Goal: Task Accomplishment & Management: Complete application form

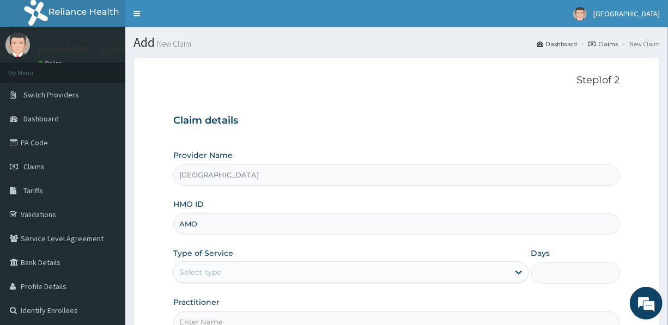
type input "AMO/10002/A"
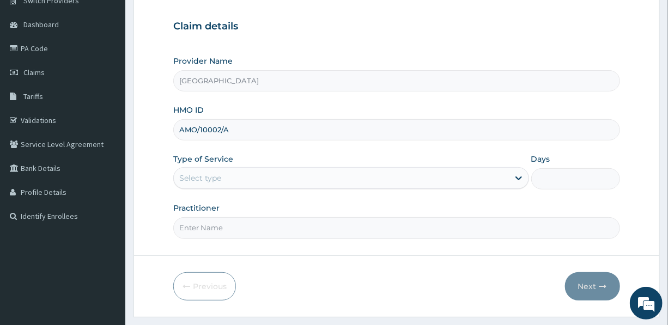
scroll to position [99, 0]
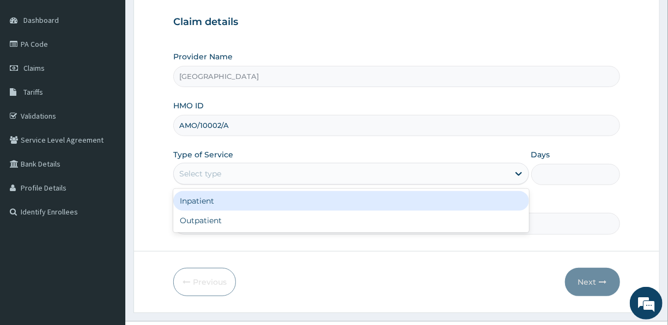
click at [267, 171] on div "Select type" at bounding box center [341, 173] width 335 height 17
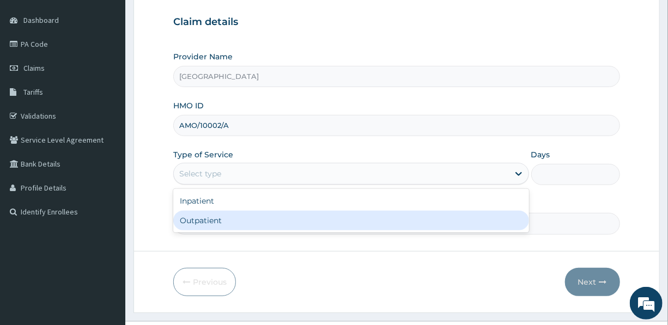
click at [245, 221] on div "Outpatient" at bounding box center [350, 221] width 355 height 20
type input "1"
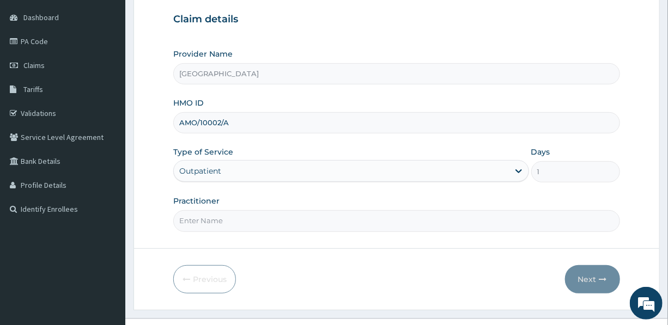
scroll to position [121, 0]
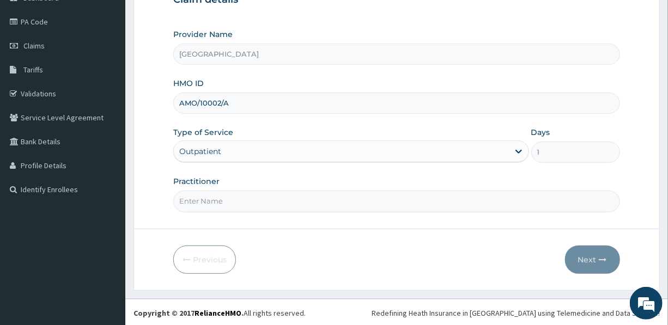
click at [262, 205] on input "Practitioner" at bounding box center [396, 201] width 446 height 21
type input "DR. [GEOGRAPHIC_DATA]"
click at [597, 256] on button "Next" at bounding box center [592, 260] width 55 height 28
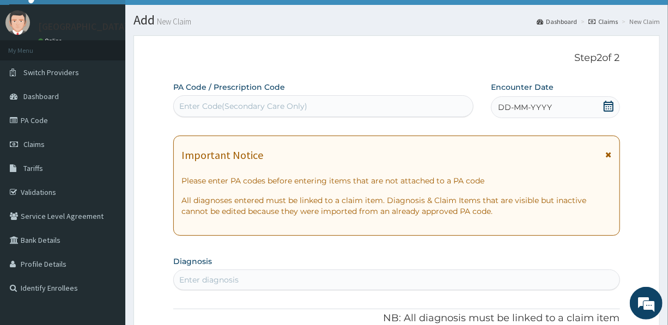
scroll to position [22, 0]
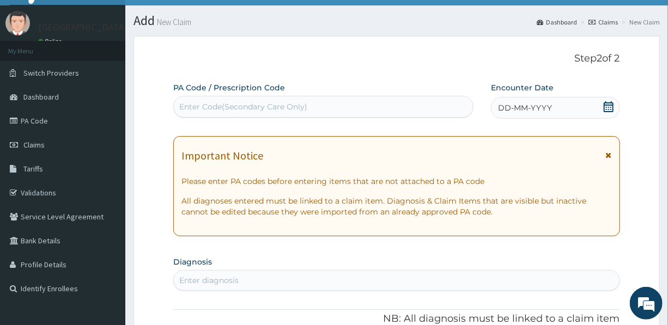
click at [264, 102] on div "Enter Code(Secondary Care Only)" at bounding box center [243, 106] width 128 height 11
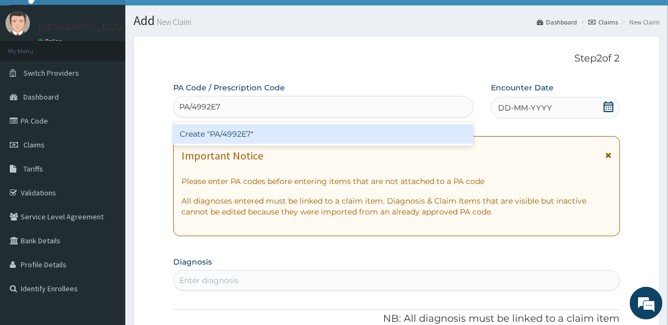
type input "PA/4992E7"
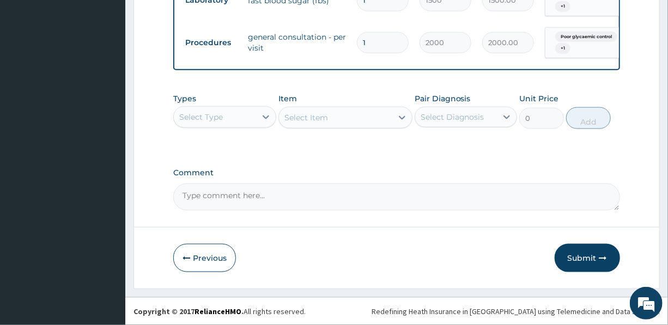
scroll to position [581, 0]
click at [578, 256] on button "Submit" at bounding box center [587, 258] width 65 height 28
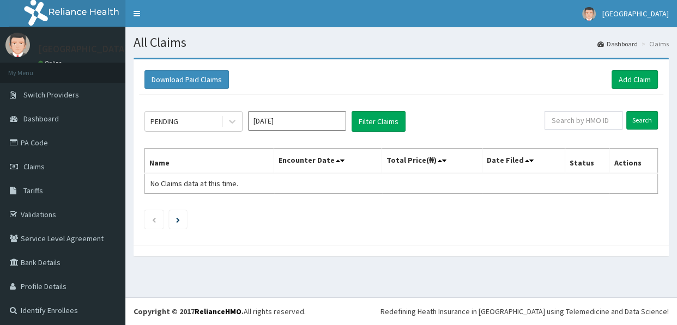
scroll to position [2, 0]
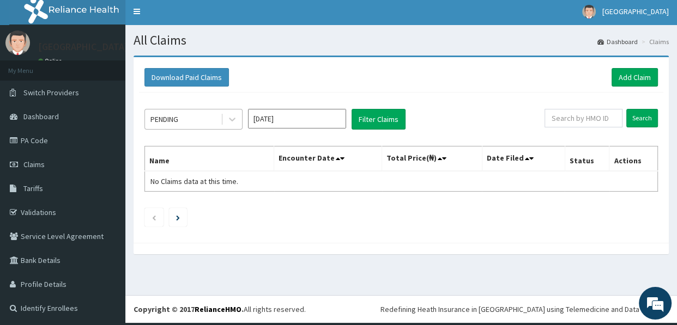
click at [192, 118] on div "PENDING" at bounding box center [183, 119] width 76 height 17
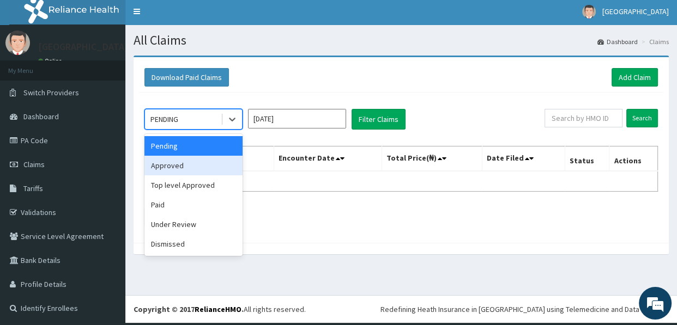
click at [184, 168] on div "Approved" at bounding box center [193, 166] width 98 height 20
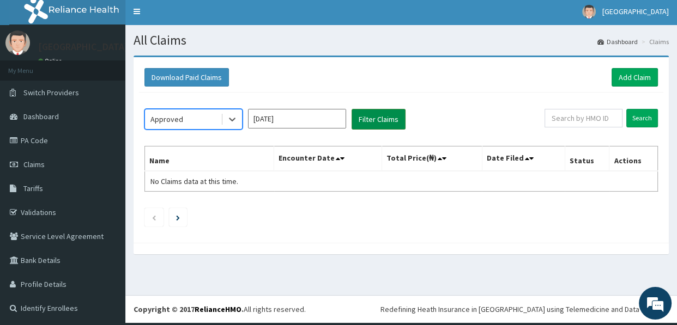
click at [386, 118] on button "Filter Claims" at bounding box center [379, 119] width 54 height 21
click at [186, 120] on div "Approved" at bounding box center [183, 119] width 76 height 17
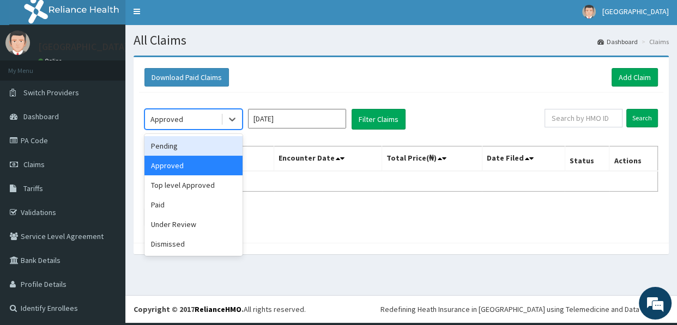
click at [184, 147] on div "Pending" at bounding box center [193, 146] width 98 height 20
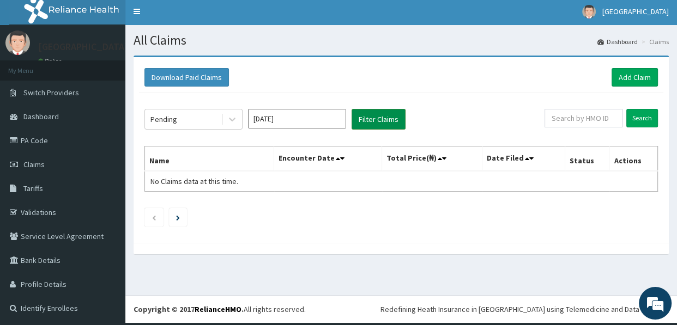
click at [367, 113] on button "Filter Claims" at bounding box center [379, 119] width 54 height 21
click at [177, 116] on div "Pending" at bounding box center [183, 119] width 76 height 17
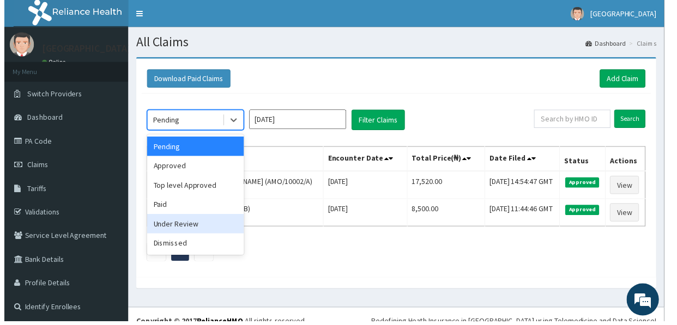
scroll to position [0, 0]
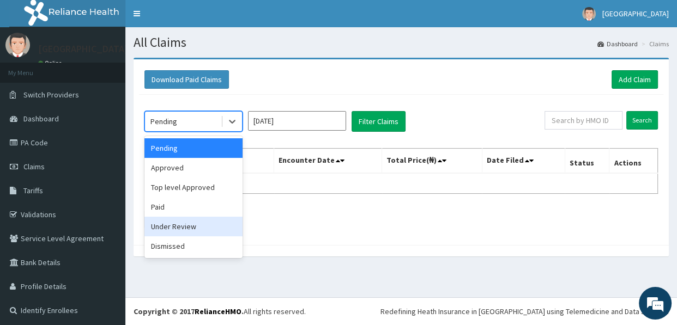
click at [175, 227] on div "Under Review" at bounding box center [193, 227] width 98 height 20
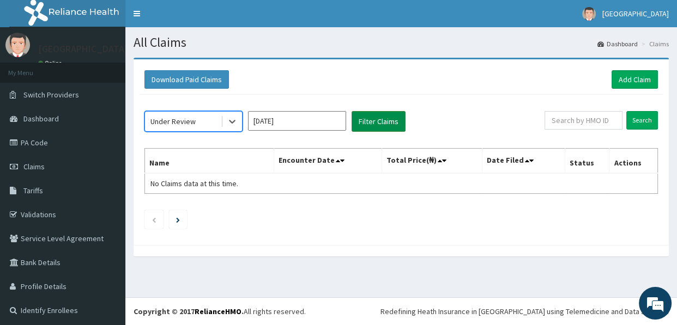
click at [379, 124] on button "Filter Claims" at bounding box center [379, 121] width 54 height 21
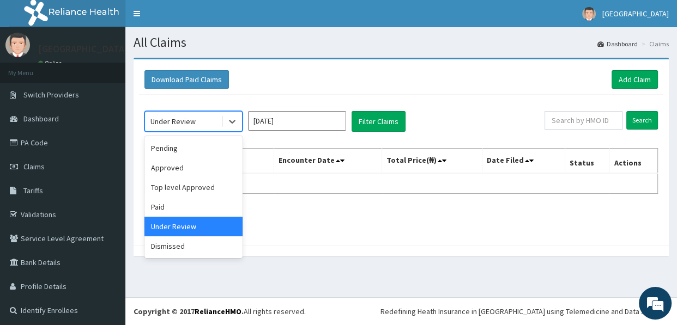
click at [177, 122] on div "Under Review" at bounding box center [172, 121] width 45 height 11
click at [180, 165] on div "Approved" at bounding box center [193, 168] width 98 height 20
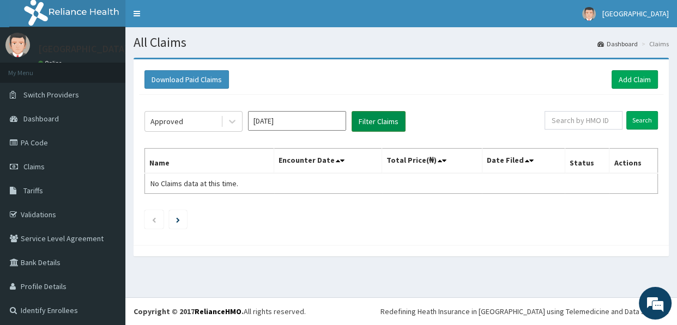
click at [382, 120] on button "Filter Claims" at bounding box center [379, 121] width 54 height 21
click at [383, 116] on button "Filter Claims" at bounding box center [379, 121] width 54 height 21
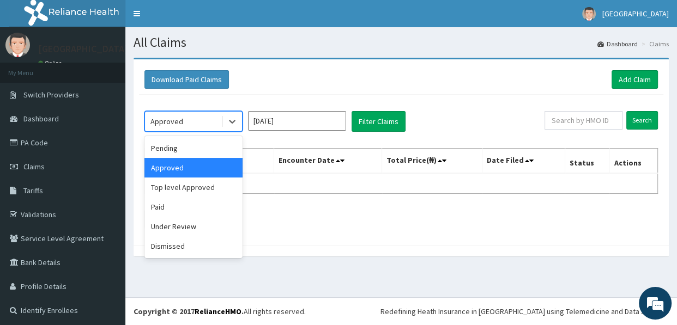
click at [190, 119] on div "Approved" at bounding box center [183, 121] width 76 height 17
click at [202, 149] on div "Pending" at bounding box center [193, 148] width 98 height 20
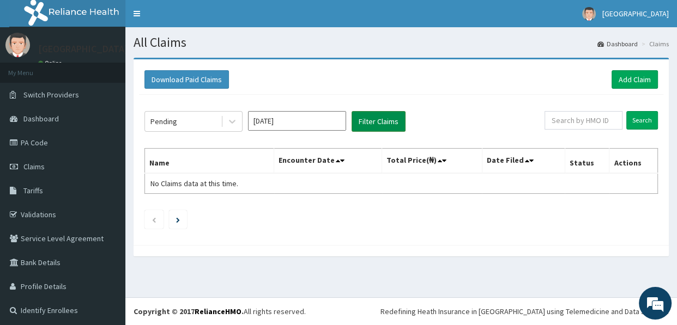
click at [369, 119] on button "Filter Claims" at bounding box center [379, 121] width 54 height 21
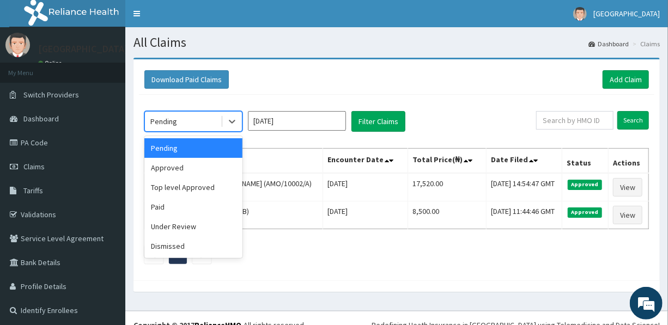
click at [192, 120] on div "Pending" at bounding box center [183, 121] width 76 height 17
click at [180, 164] on div "Approved" at bounding box center [193, 168] width 98 height 20
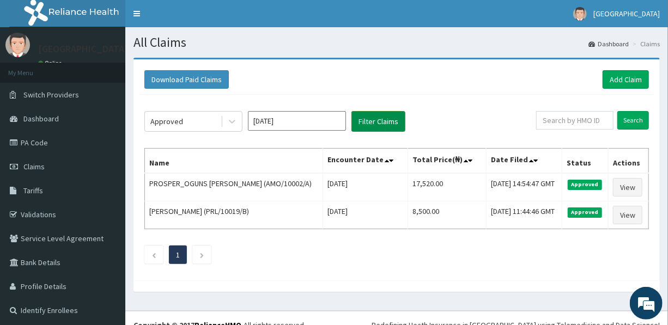
click at [369, 117] on button "Filter Claims" at bounding box center [379, 121] width 54 height 21
click at [34, 138] on link "PA Code" at bounding box center [62, 143] width 125 height 24
